Goal: Information Seeking & Learning: Learn about a topic

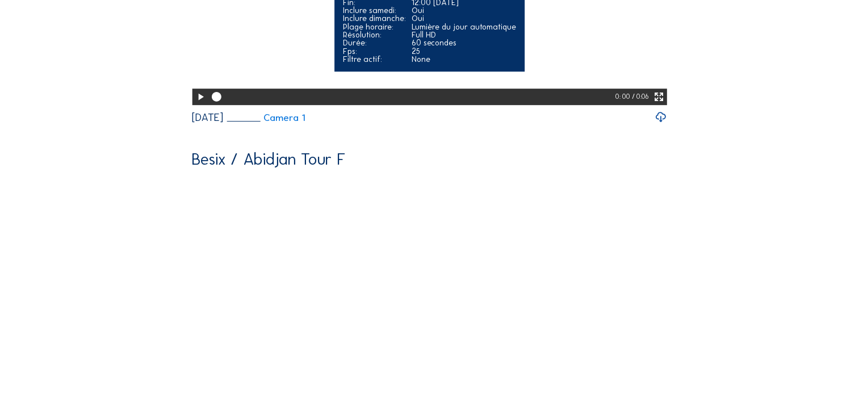
scroll to position [681, 0]
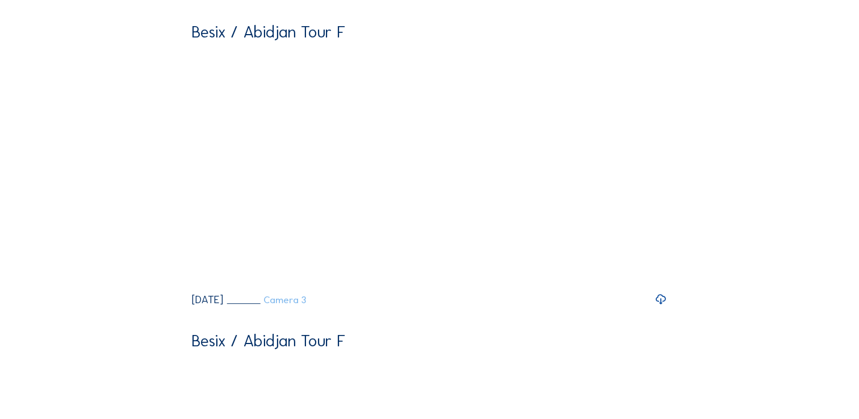
click at [306, 305] on link "Camera 3" at bounding box center [267, 300] width 80 height 10
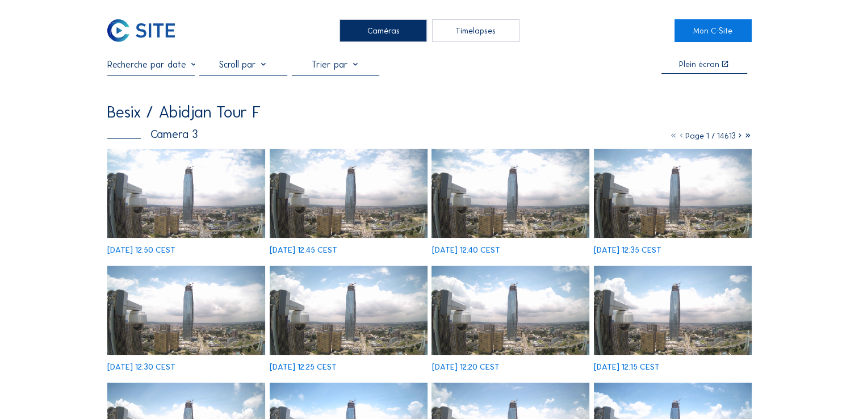
click at [354, 287] on img at bounding box center [349, 310] width 158 height 89
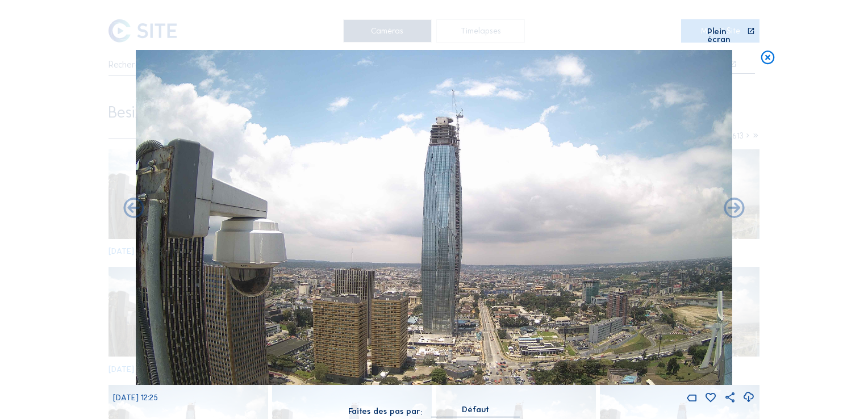
click at [747, 390] on icon at bounding box center [748, 397] width 12 height 15
click at [850, 99] on div "Scroll pour voyager dans le temps | Appuie sur le 'Alt' [PERSON_NAME] + Scroll …" at bounding box center [434, 209] width 868 height 419
click at [766, 55] on icon at bounding box center [767, 58] width 16 height 17
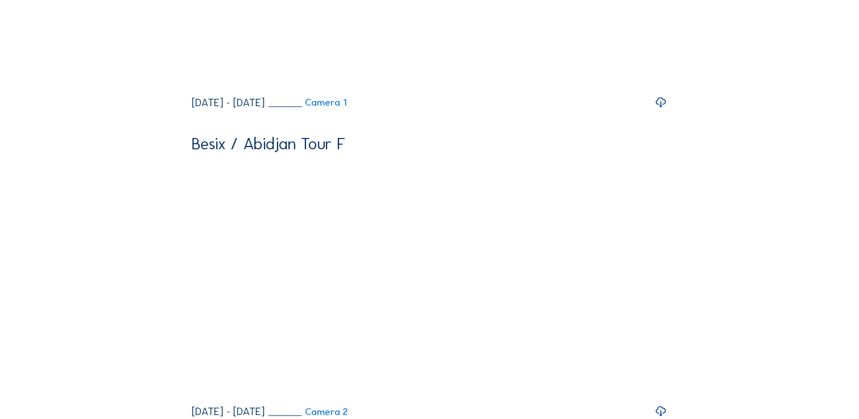
scroll to position [1759, 0]
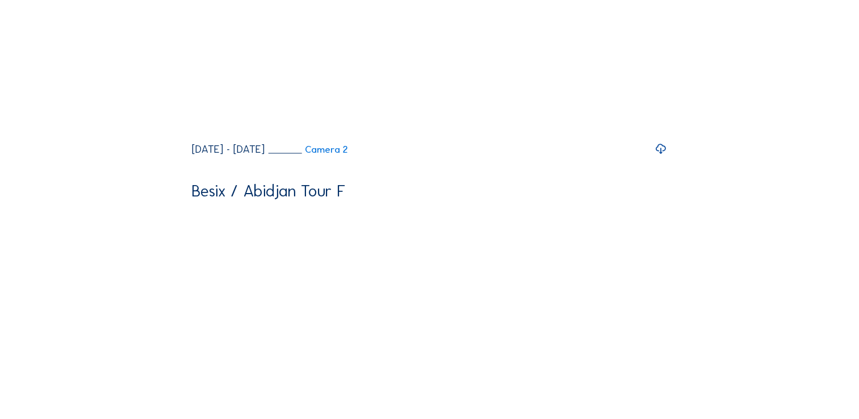
click at [348, 154] on link "Camera 2" at bounding box center [308, 150] width 80 height 10
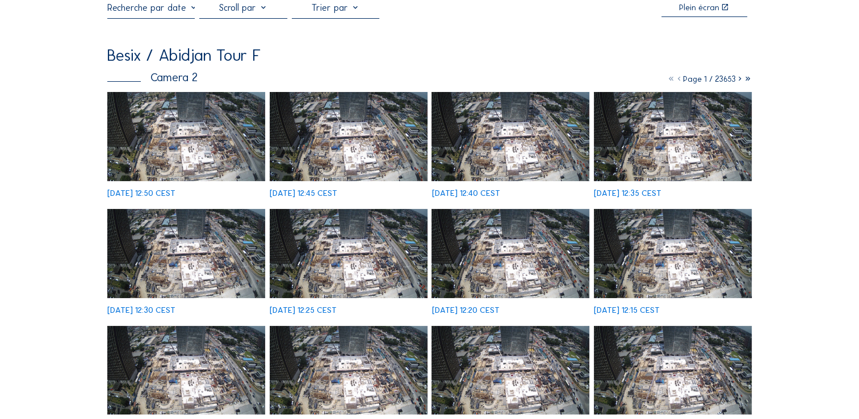
scroll to position [114, 0]
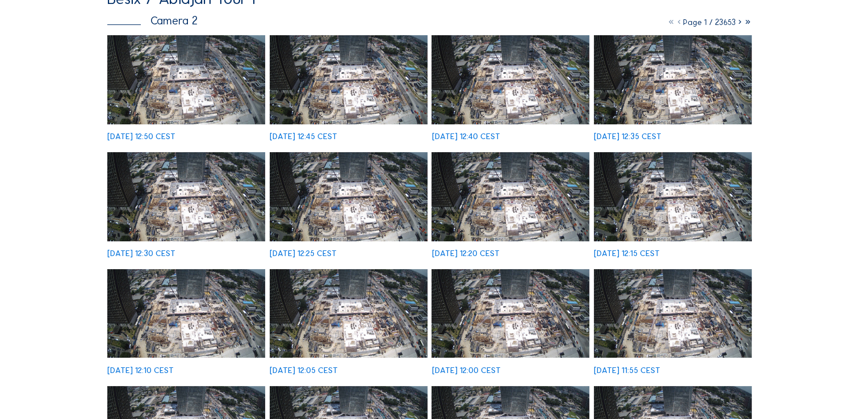
click at [327, 185] on img at bounding box center [349, 196] width 158 height 89
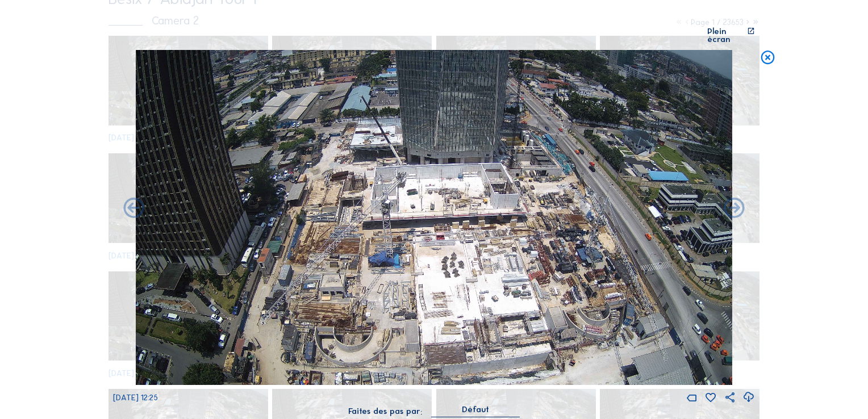
click at [750, 391] on icon at bounding box center [748, 397] width 12 height 15
click at [787, 390] on div "Scroll pour voyager dans le temps | Appuie sur le 'Alt' [PERSON_NAME] + Scroll …" at bounding box center [434, 209] width 868 height 419
click at [764, 50] on icon at bounding box center [767, 58] width 16 height 17
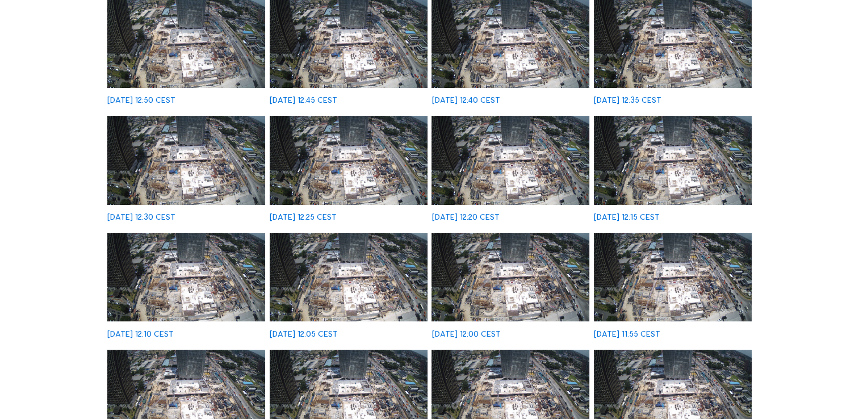
scroll to position [170, 0]
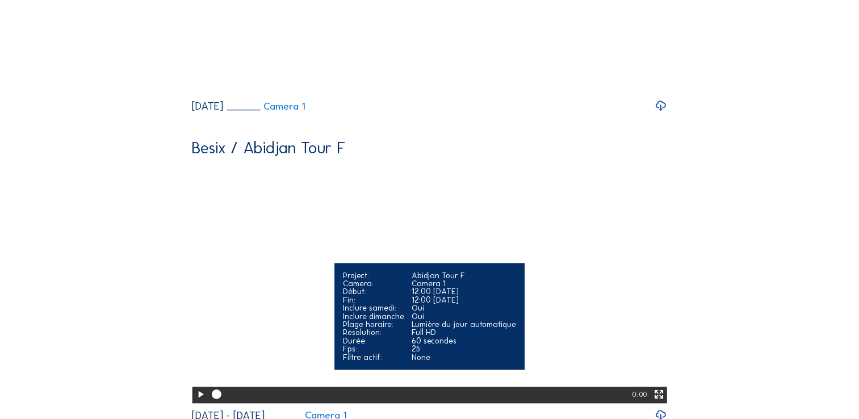
scroll to position [1411, 0]
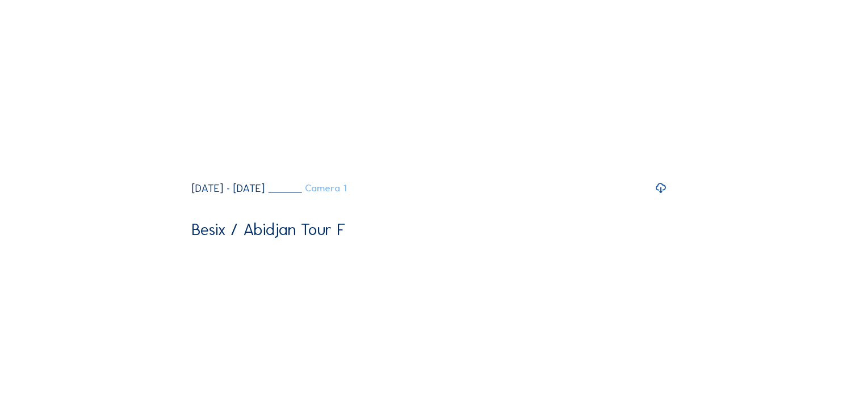
click at [346, 193] on link "Camera 1" at bounding box center [307, 188] width 78 height 10
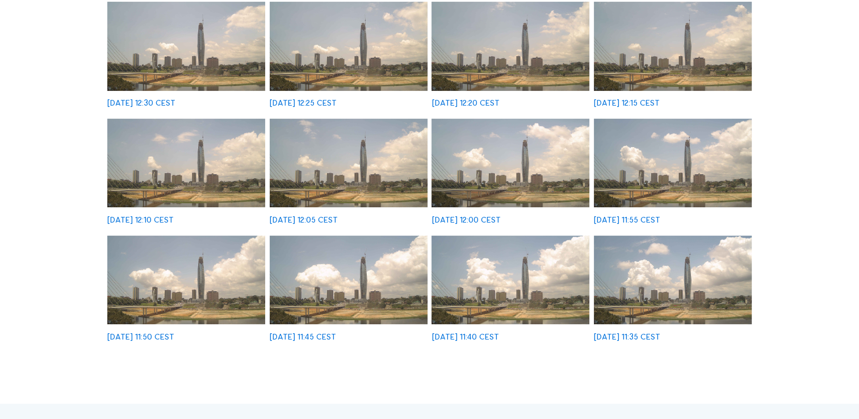
scroll to position [284, 0]
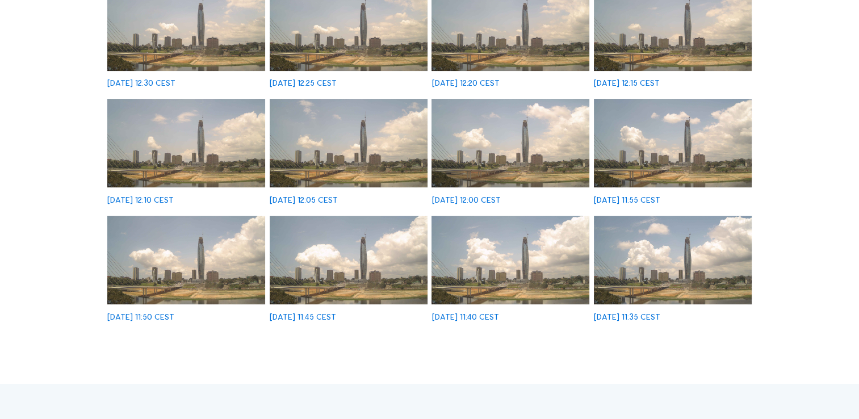
click at [506, 283] on img at bounding box center [511, 260] width 158 height 89
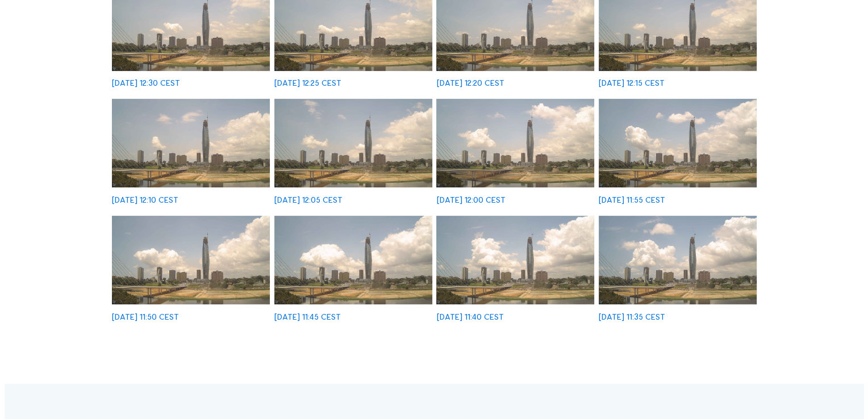
scroll to position [285, 0]
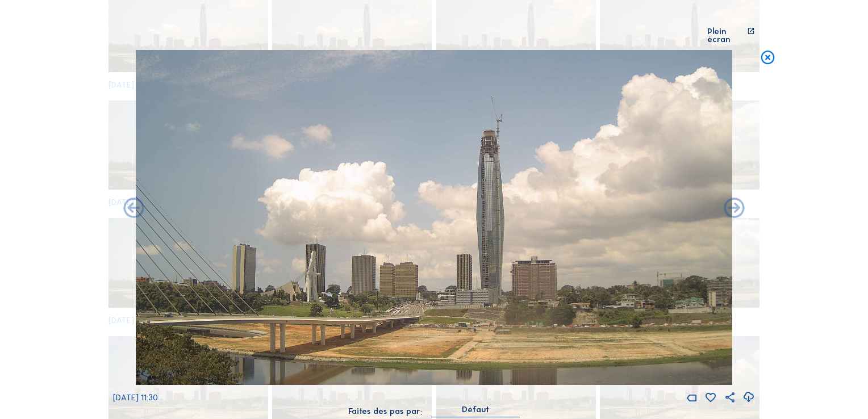
click at [748, 390] on icon at bounding box center [748, 397] width 12 height 15
click at [837, 283] on div "Scroll pour voyager dans le temps | Appuie sur le 'Alt' [PERSON_NAME] + Scroll …" at bounding box center [434, 209] width 868 height 419
